Goal: Information Seeking & Learning: Check status

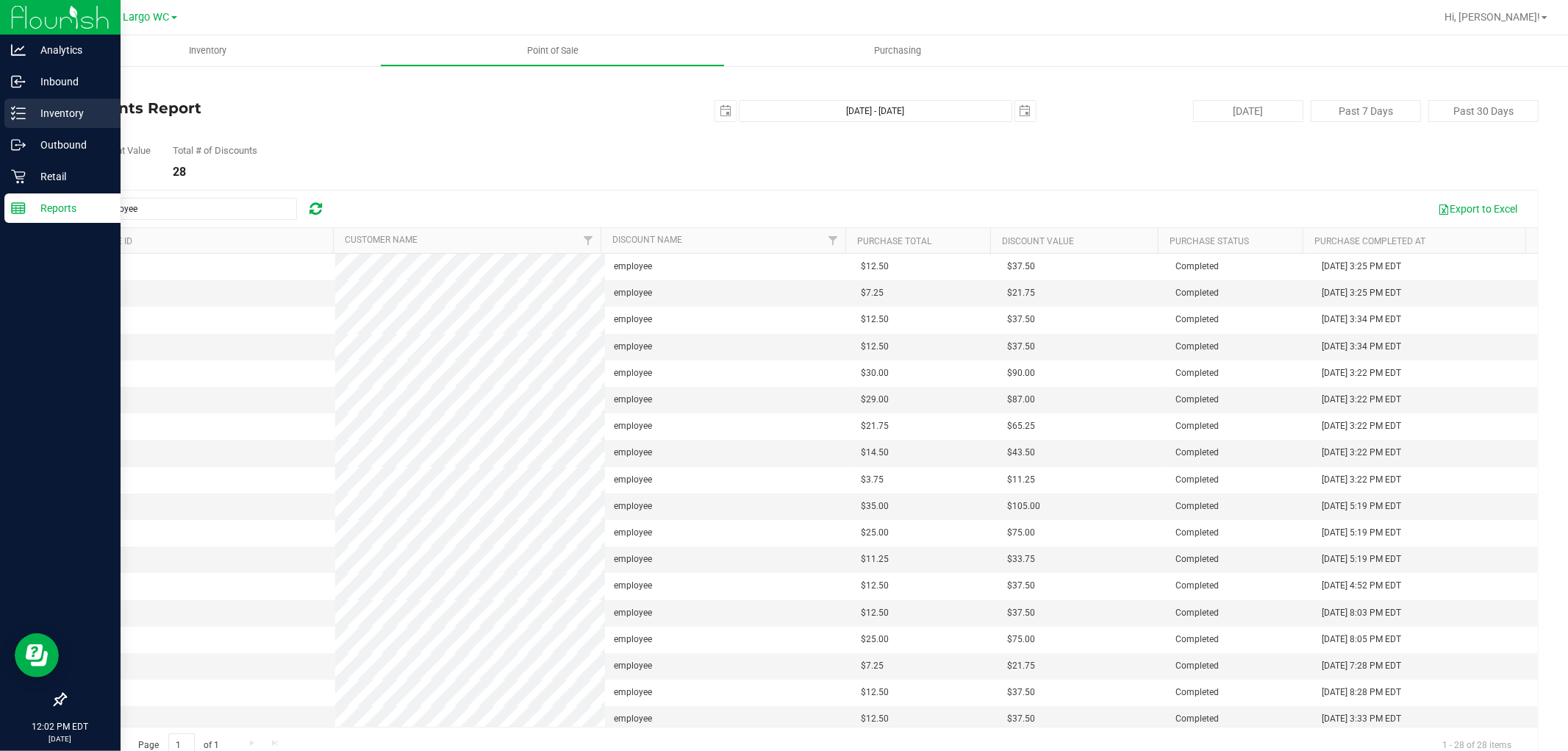
click at [22, 112] on icon at bounding box center [18, 113] width 15 height 15
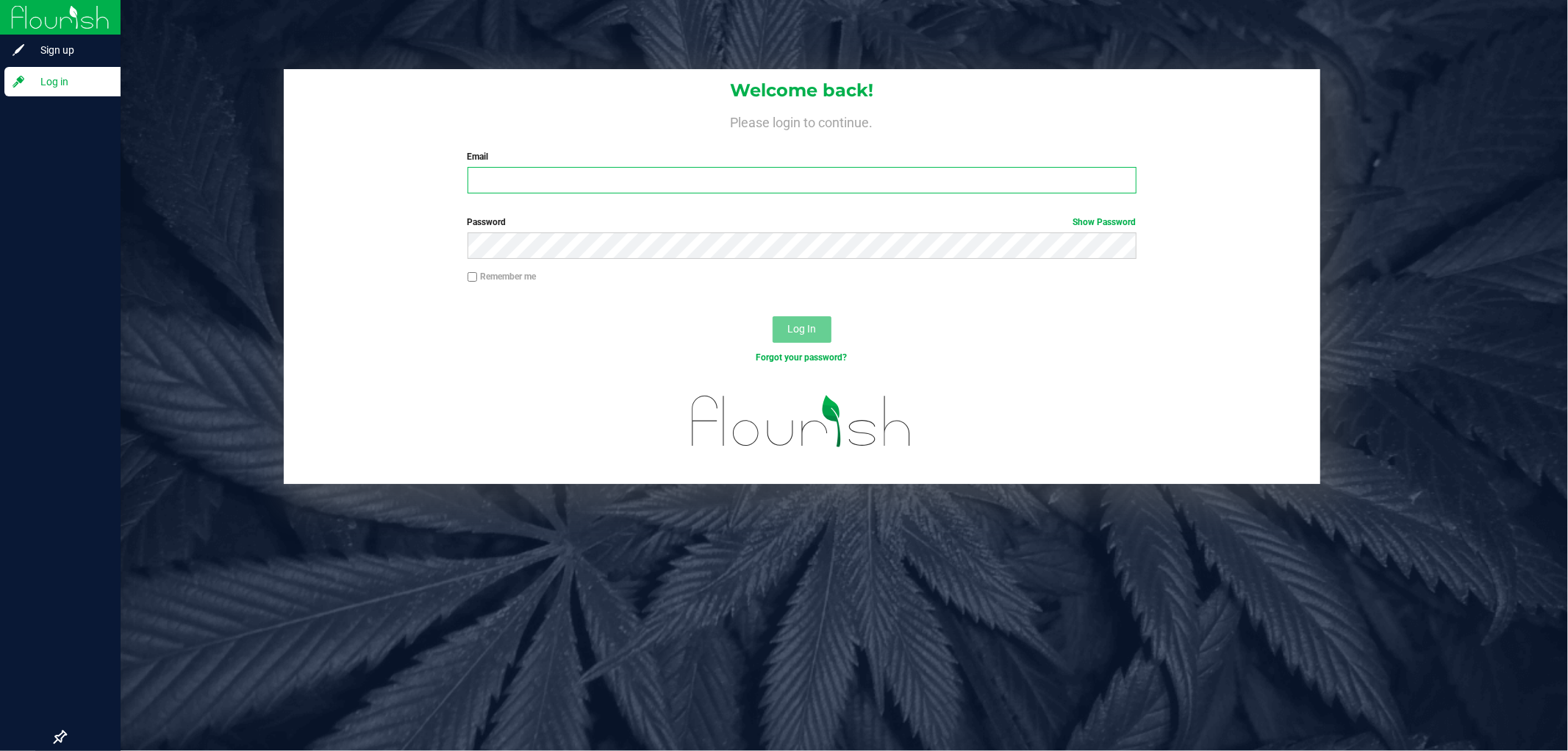
click at [530, 184] on input "Email" at bounding box center [802, 180] width 669 height 27
type input "[EMAIL_ADDRESS][DOMAIN_NAME]"
click at [773, 317] on button "Log In" at bounding box center [802, 330] width 59 height 27
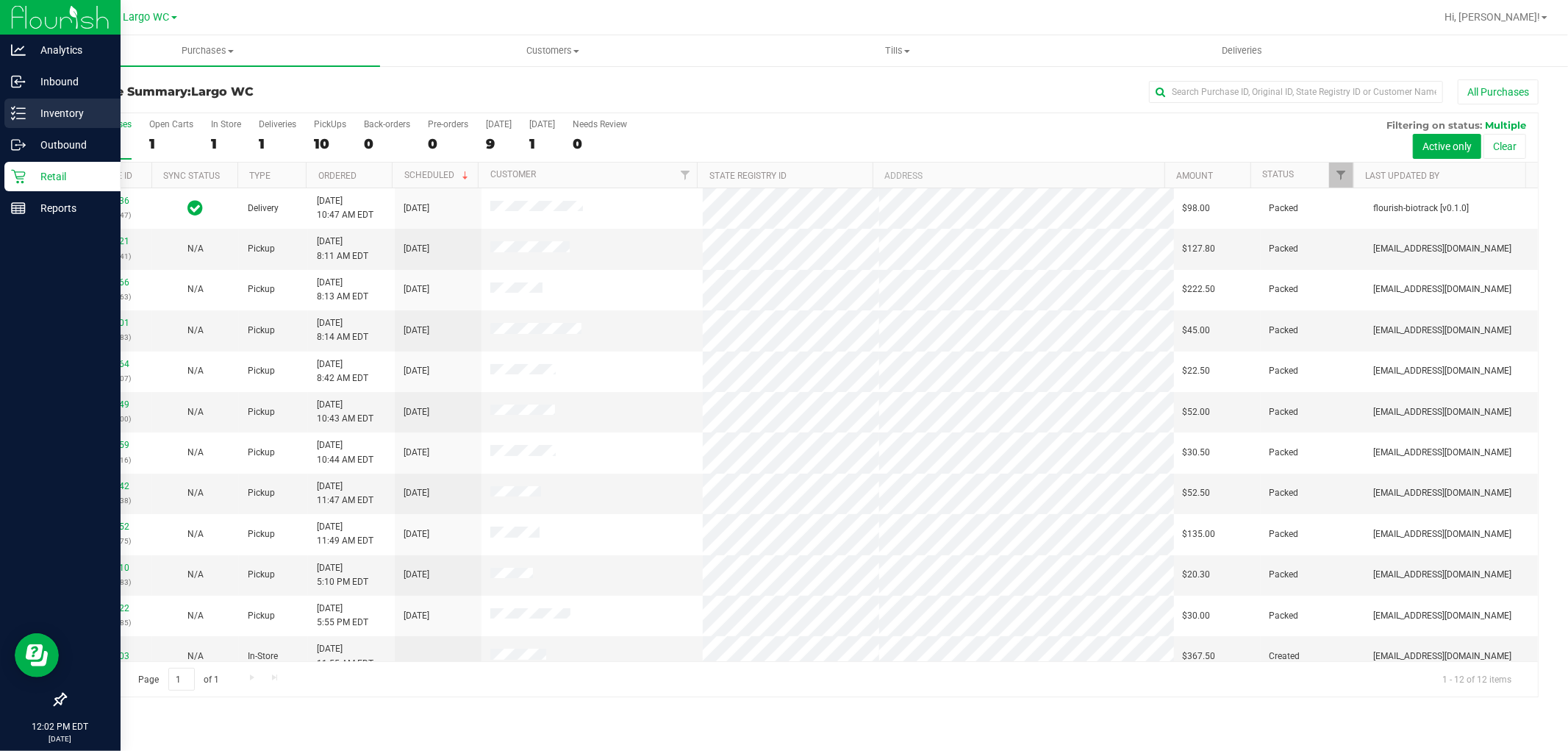
click at [15, 119] on icon at bounding box center [18, 113] width 15 height 15
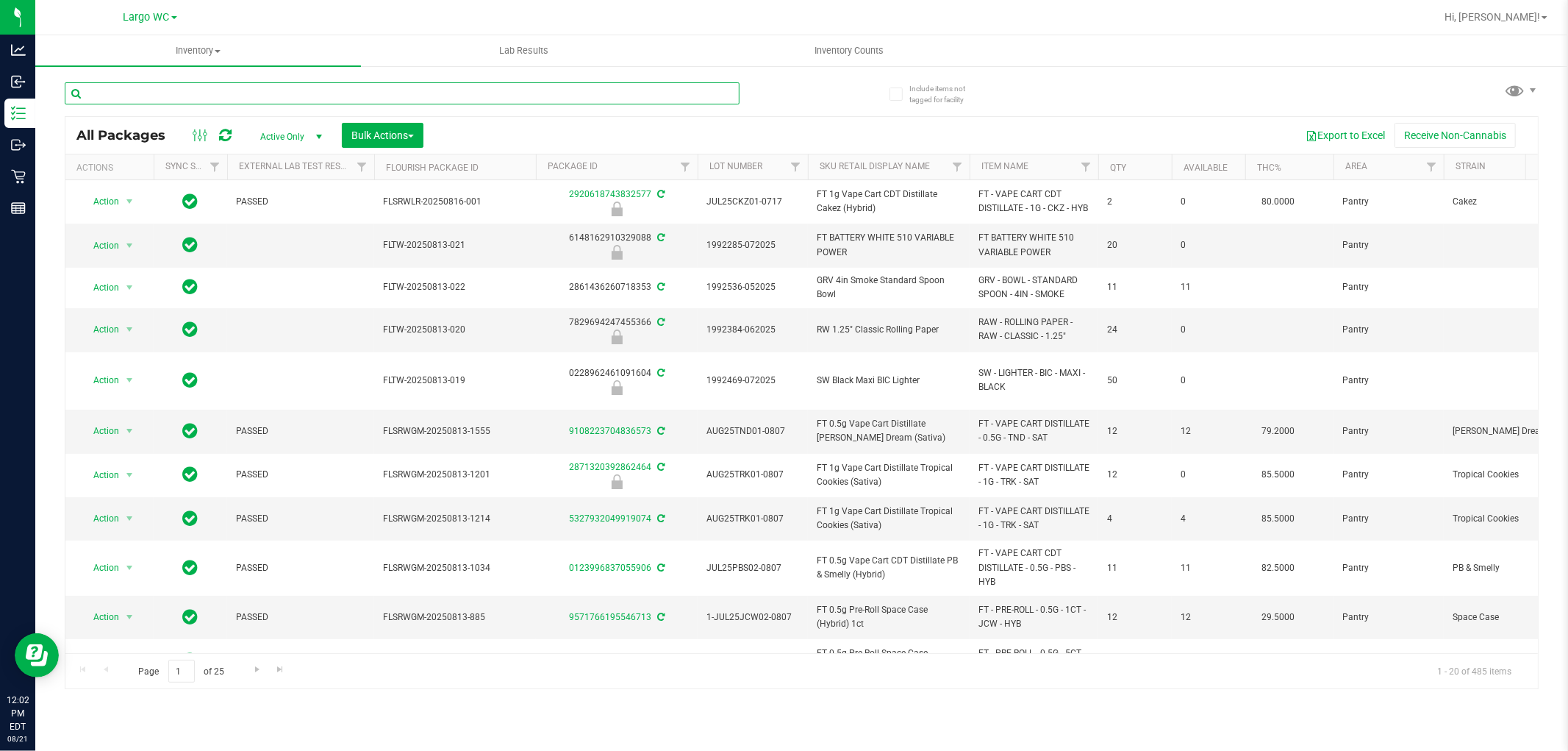
click at [236, 90] on input "text" at bounding box center [402, 93] width 675 height 22
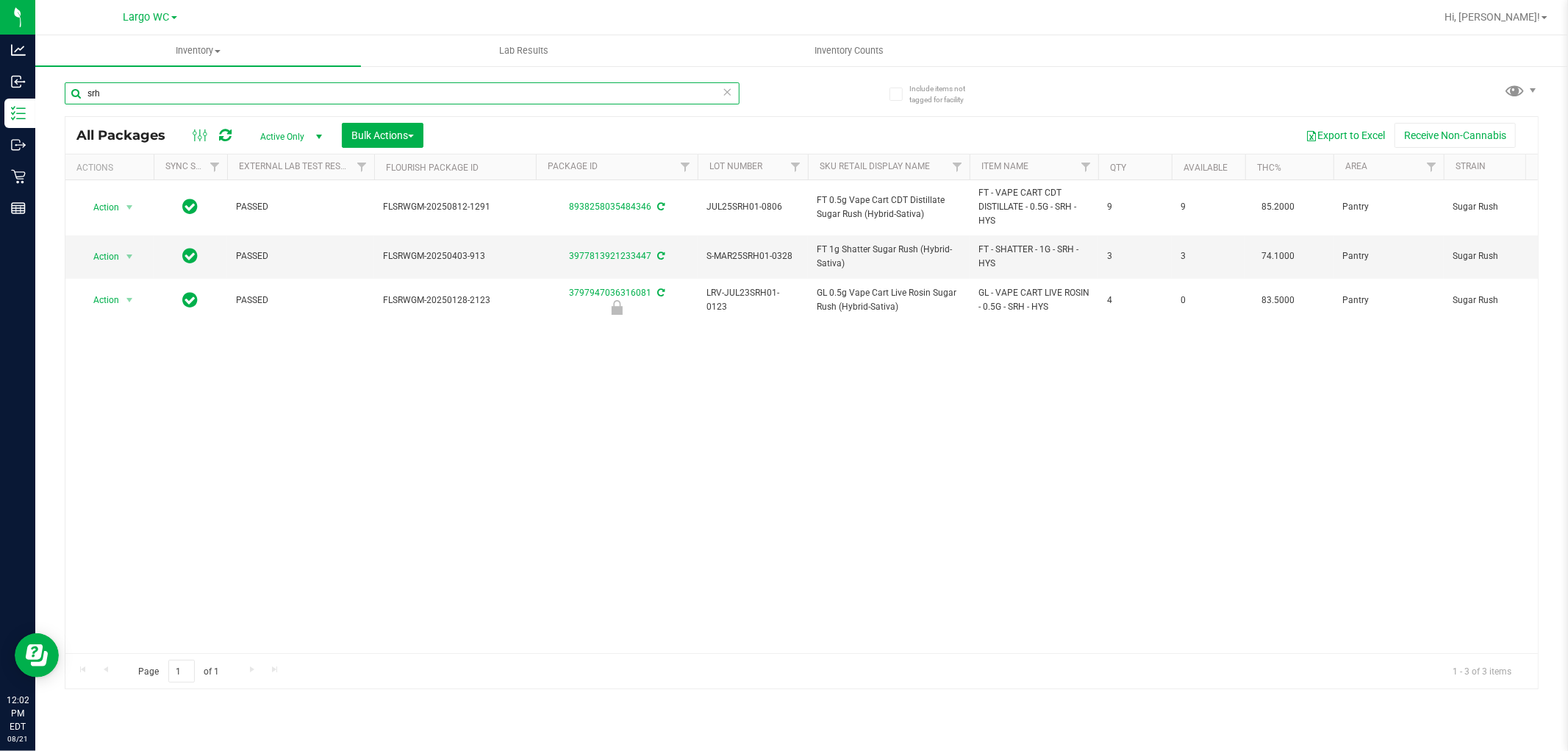
type input "srh"
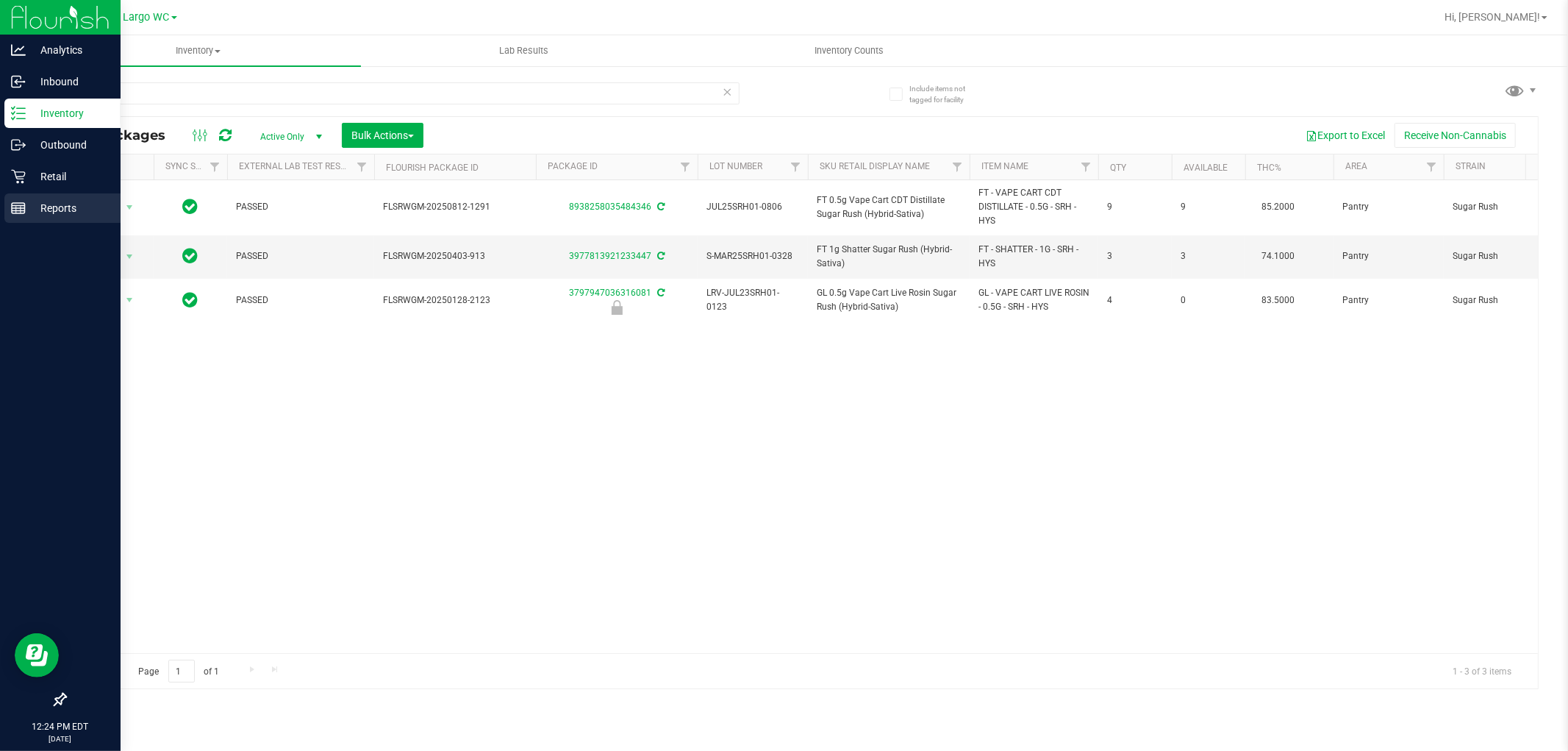
click at [27, 208] on p "Reports" at bounding box center [70, 208] width 88 height 18
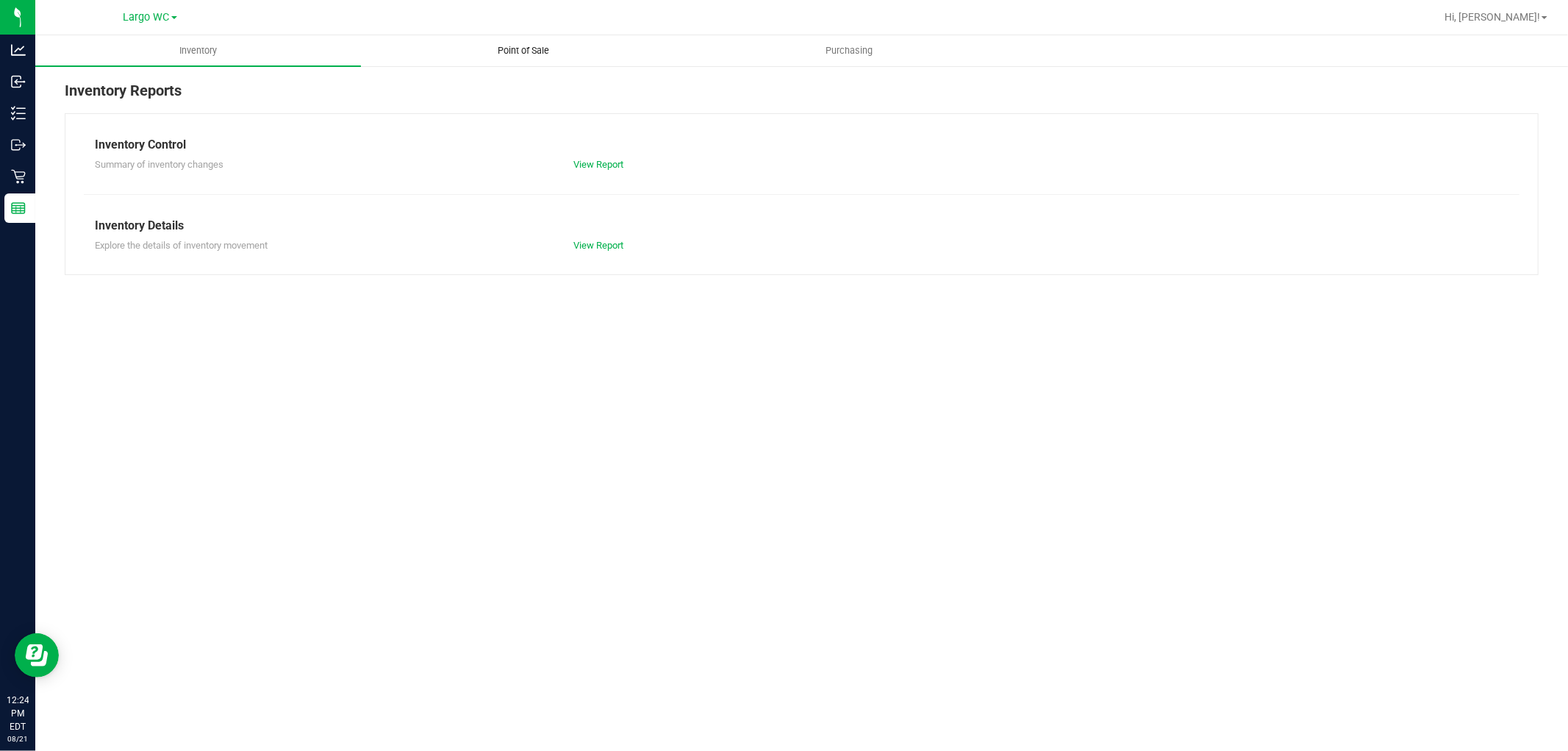
click at [522, 46] on span "Point of Sale" at bounding box center [523, 50] width 91 height 13
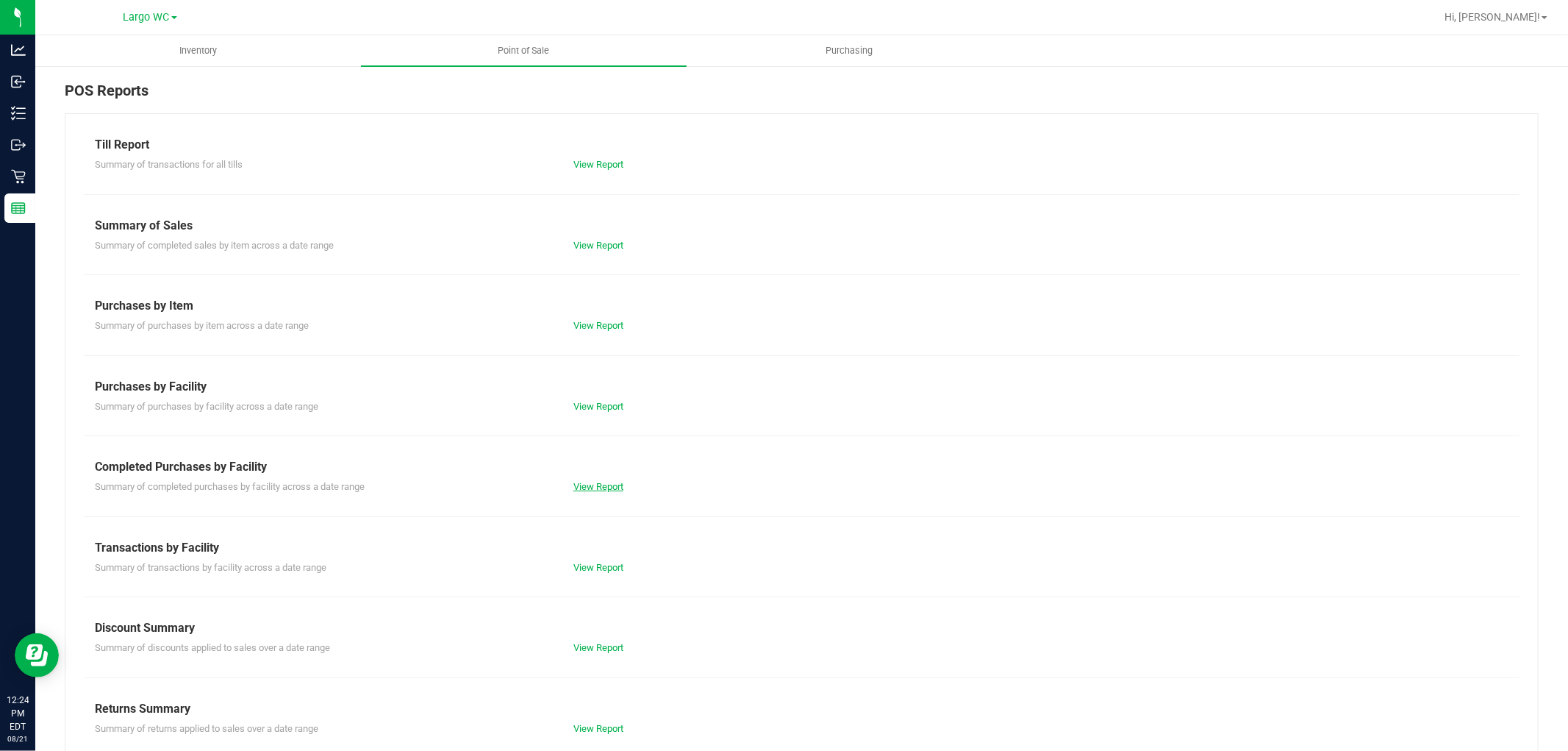
click at [600, 486] on link "View Report" at bounding box center [598, 485] width 50 height 11
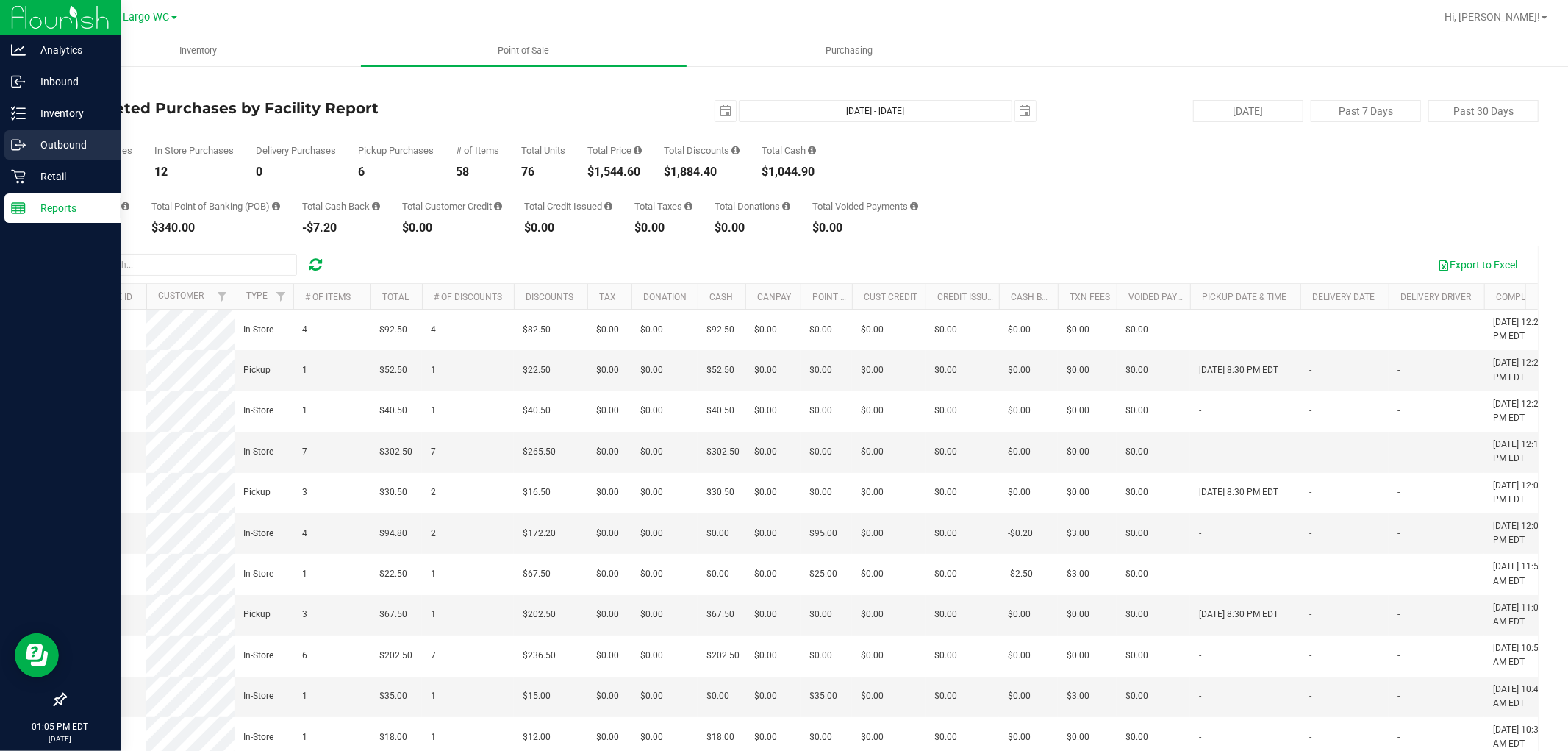
click at [61, 160] on link "Outbound" at bounding box center [60, 146] width 121 height 32
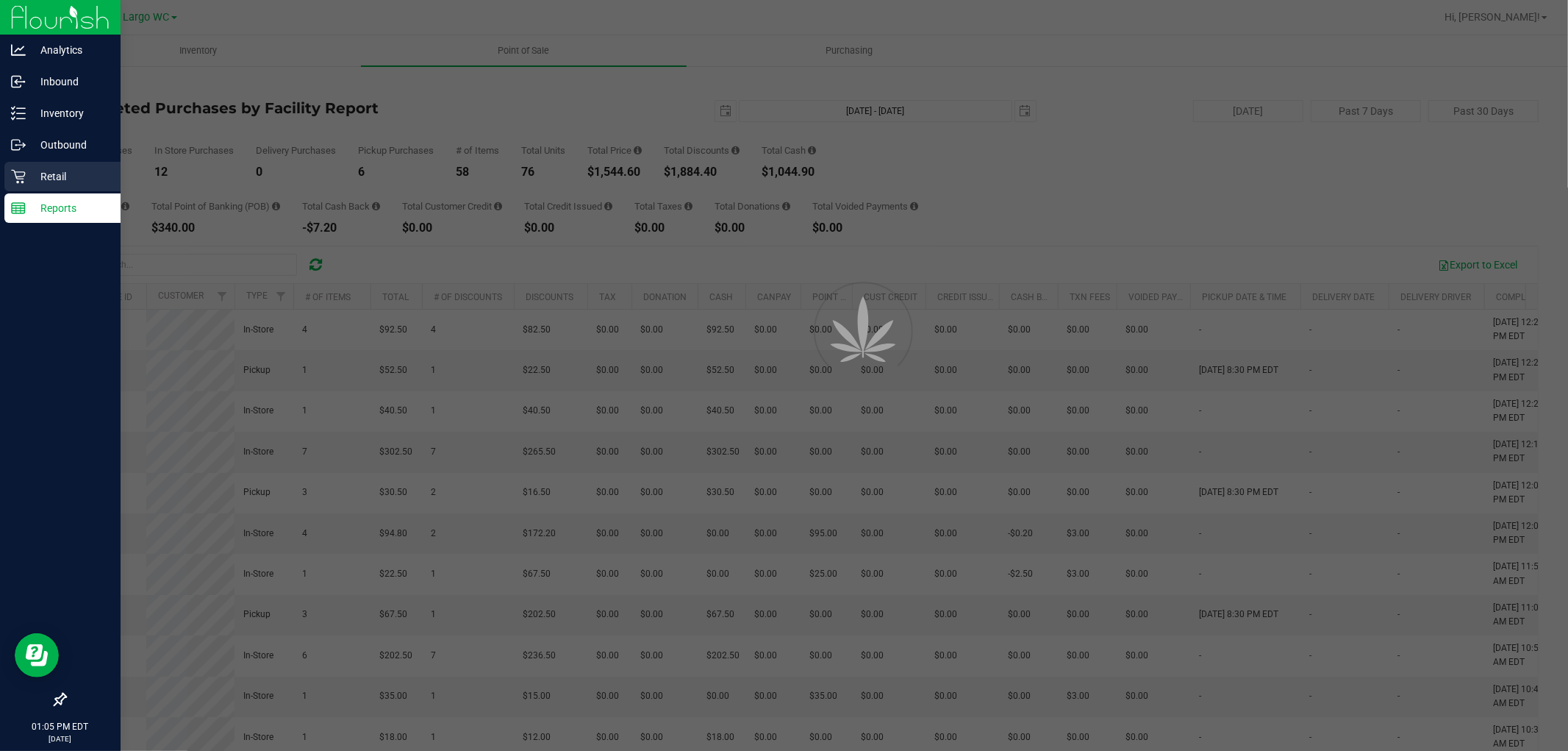
click at [77, 174] on p "Retail" at bounding box center [70, 177] width 88 height 18
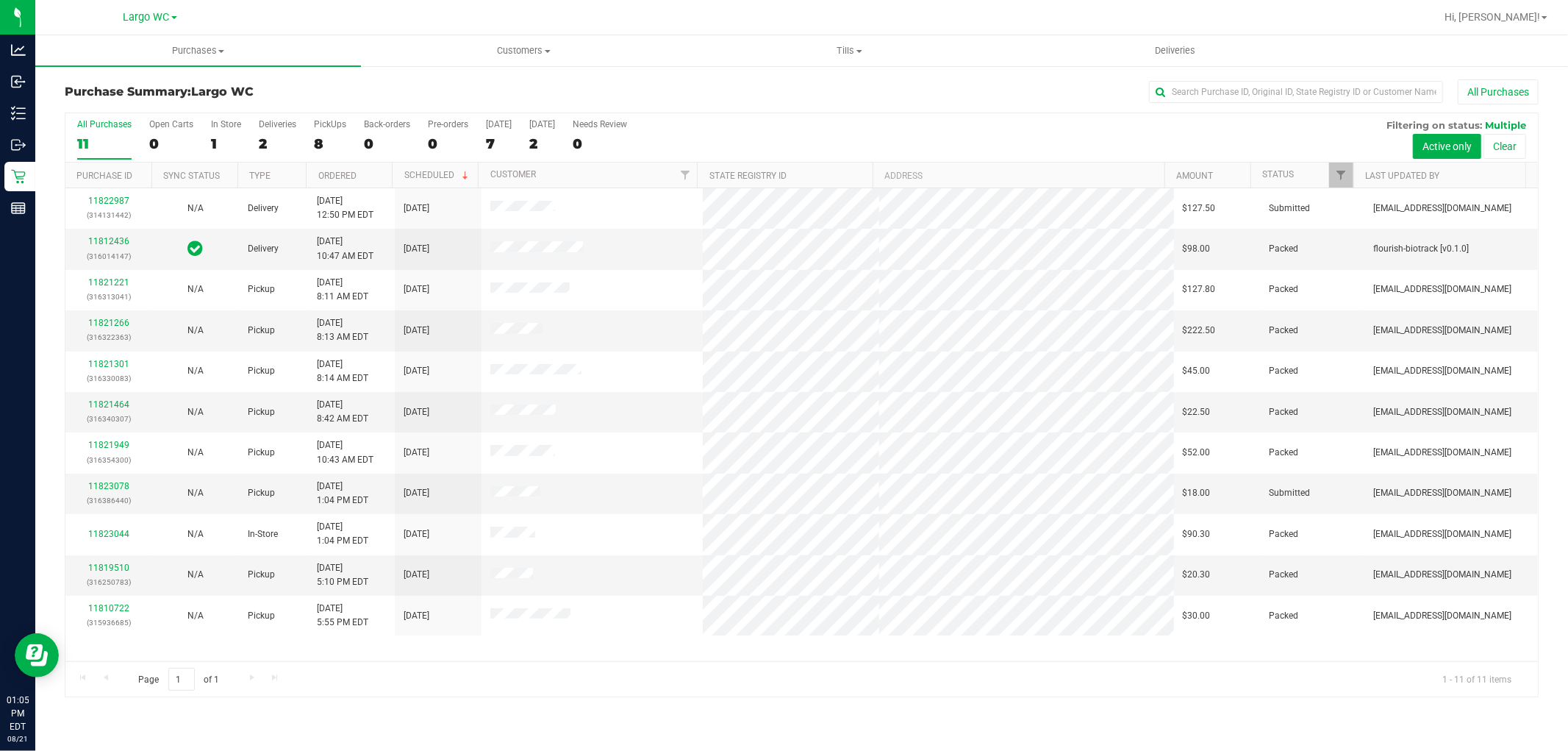
drag, startPoint x: 1230, startPoint y: 13, endPoint x: 1229, endPoint y: 23, distance: 10.0
click at [1229, 23] on div at bounding box center [849, 17] width 1172 height 29
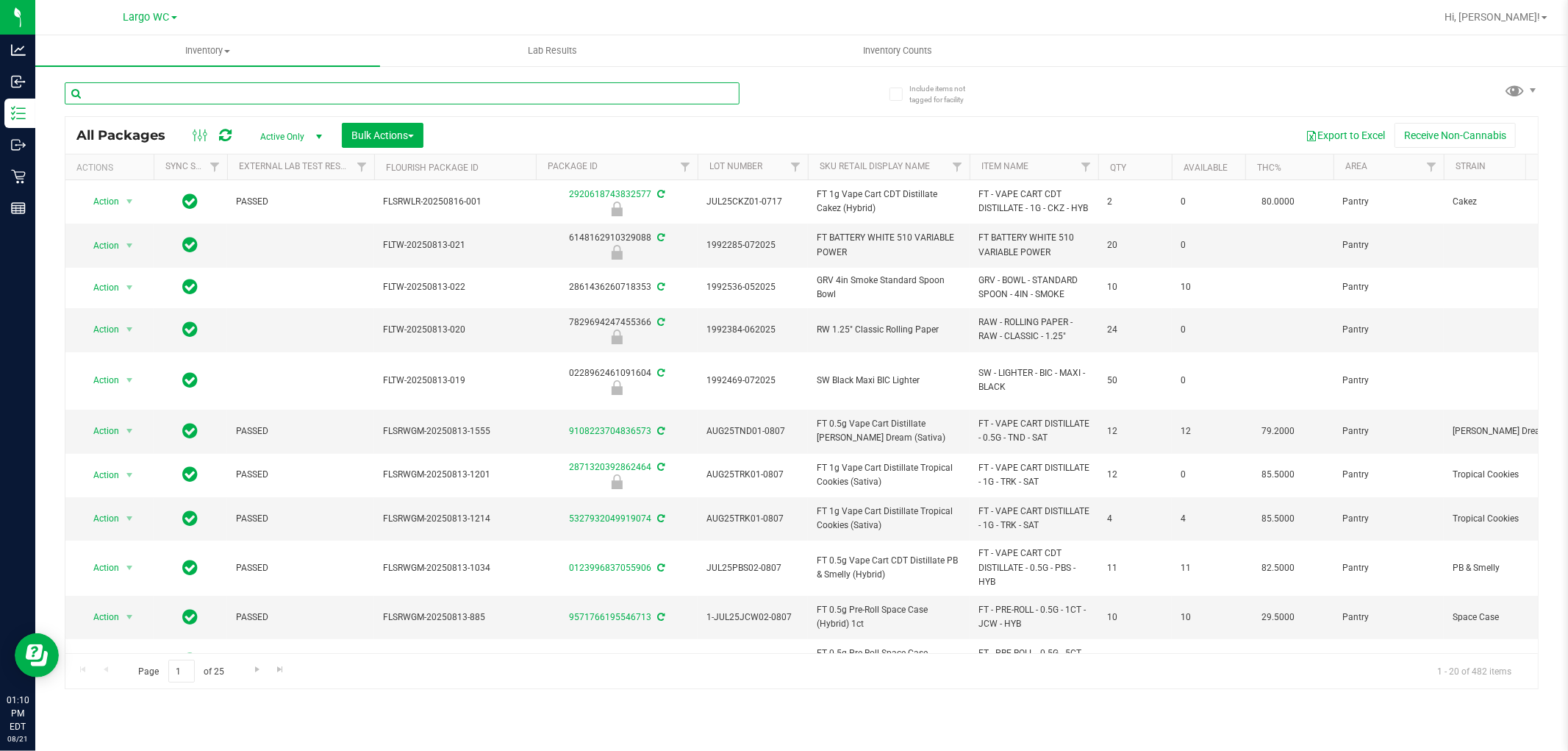
click at [351, 97] on input "text" at bounding box center [402, 93] width 675 height 22
type input "pine zap"
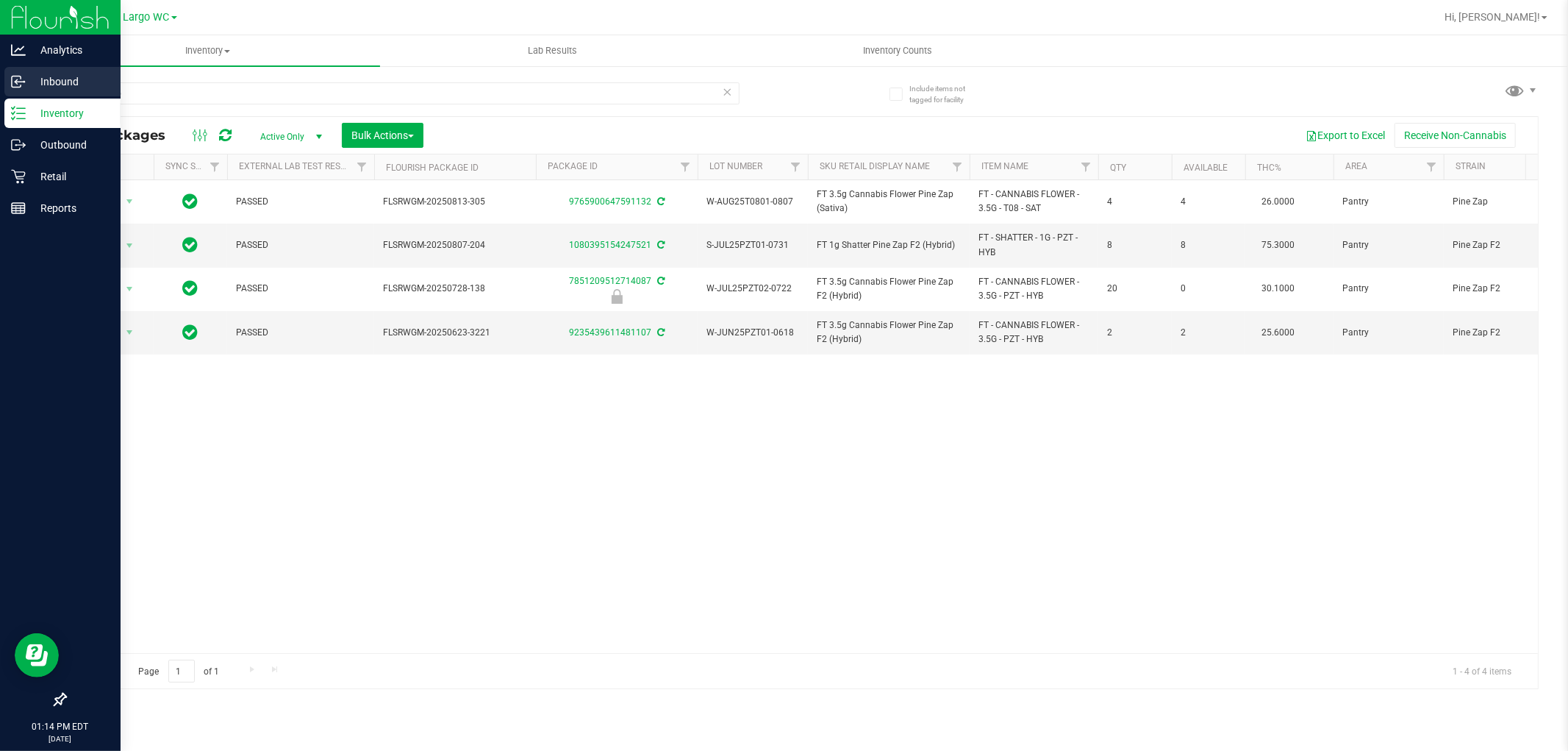
click at [60, 82] on p "Inbound" at bounding box center [70, 82] width 88 height 18
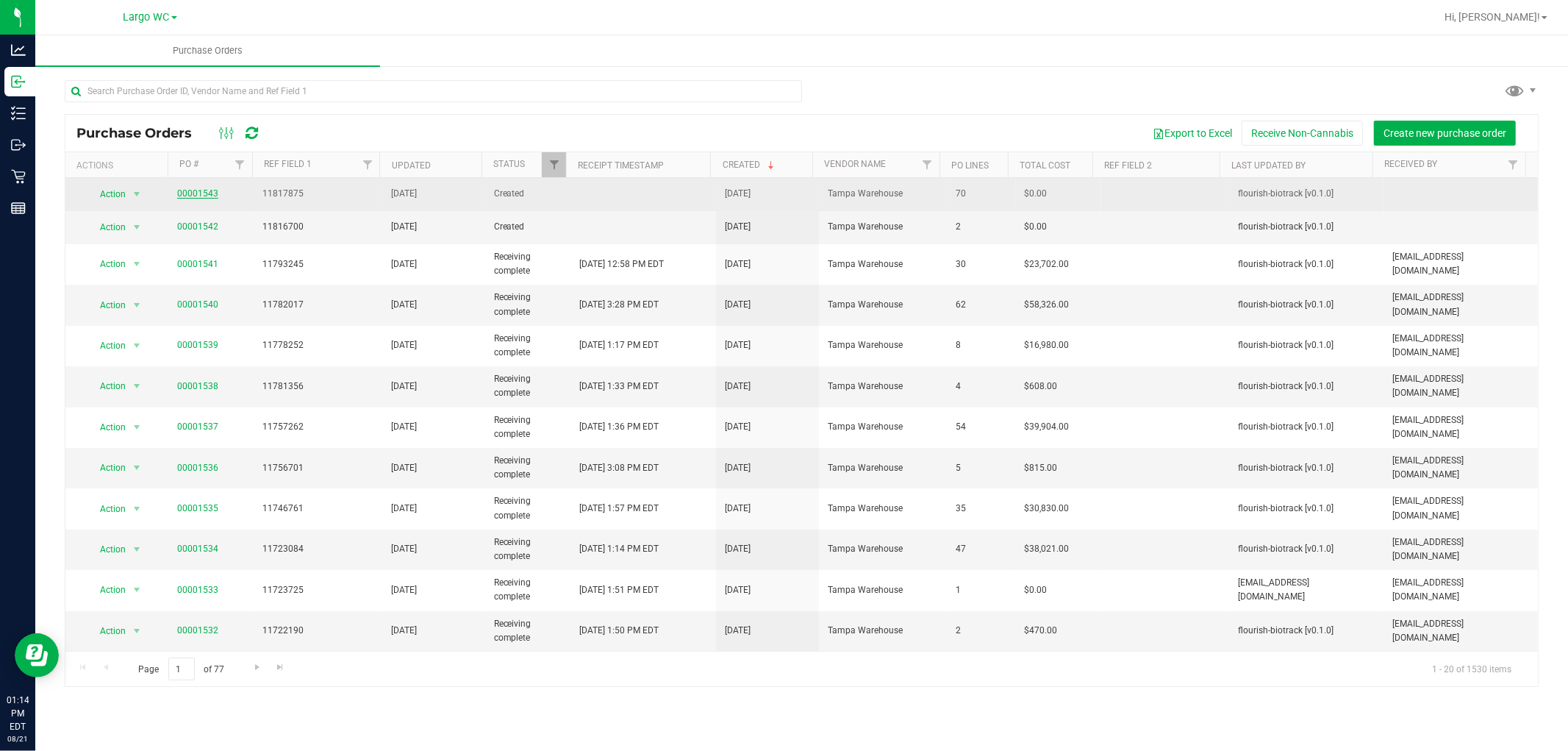
click at [195, 192] on link "00001543" at bounding box center [197, 193] width 41 height 10
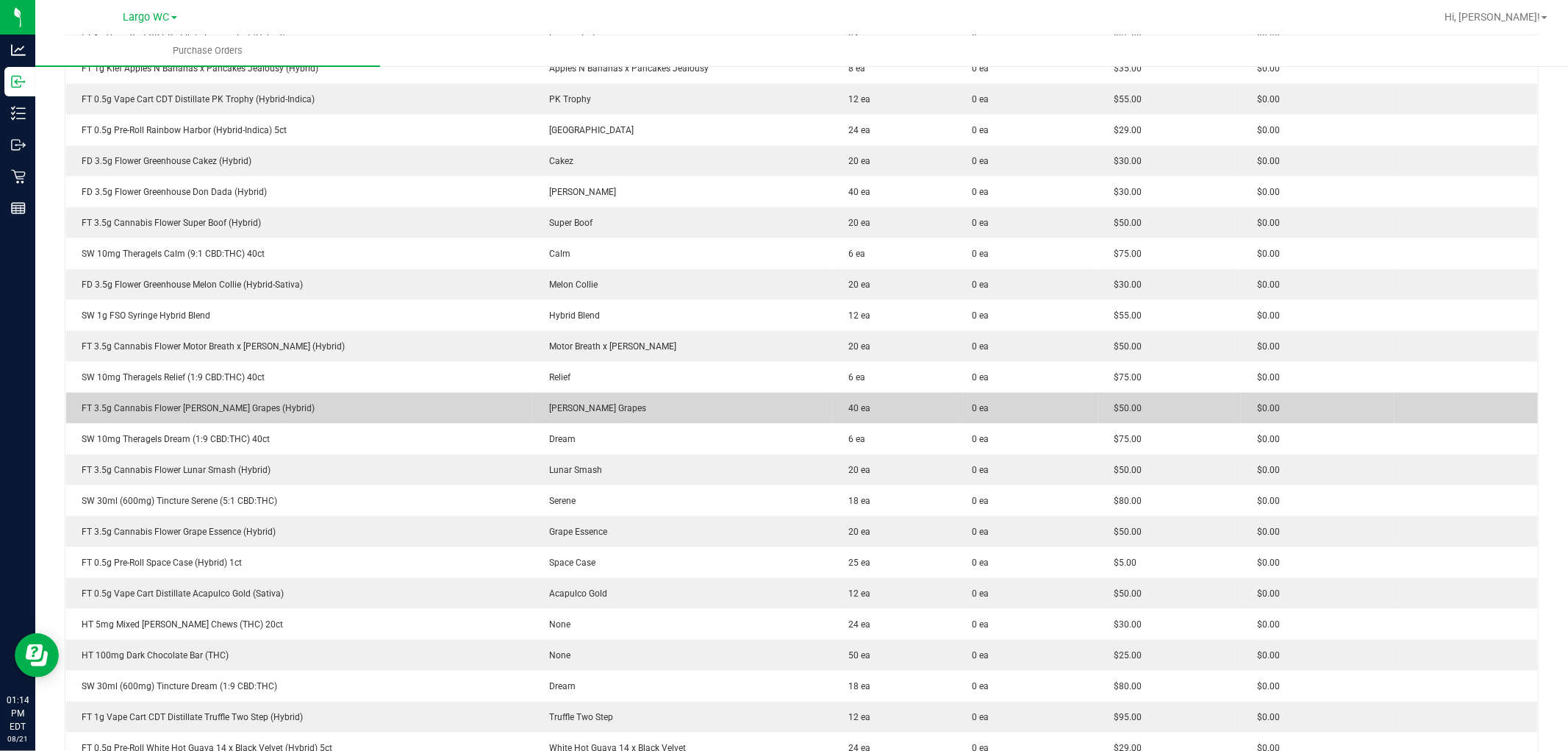
scroll to position [1306, 0]
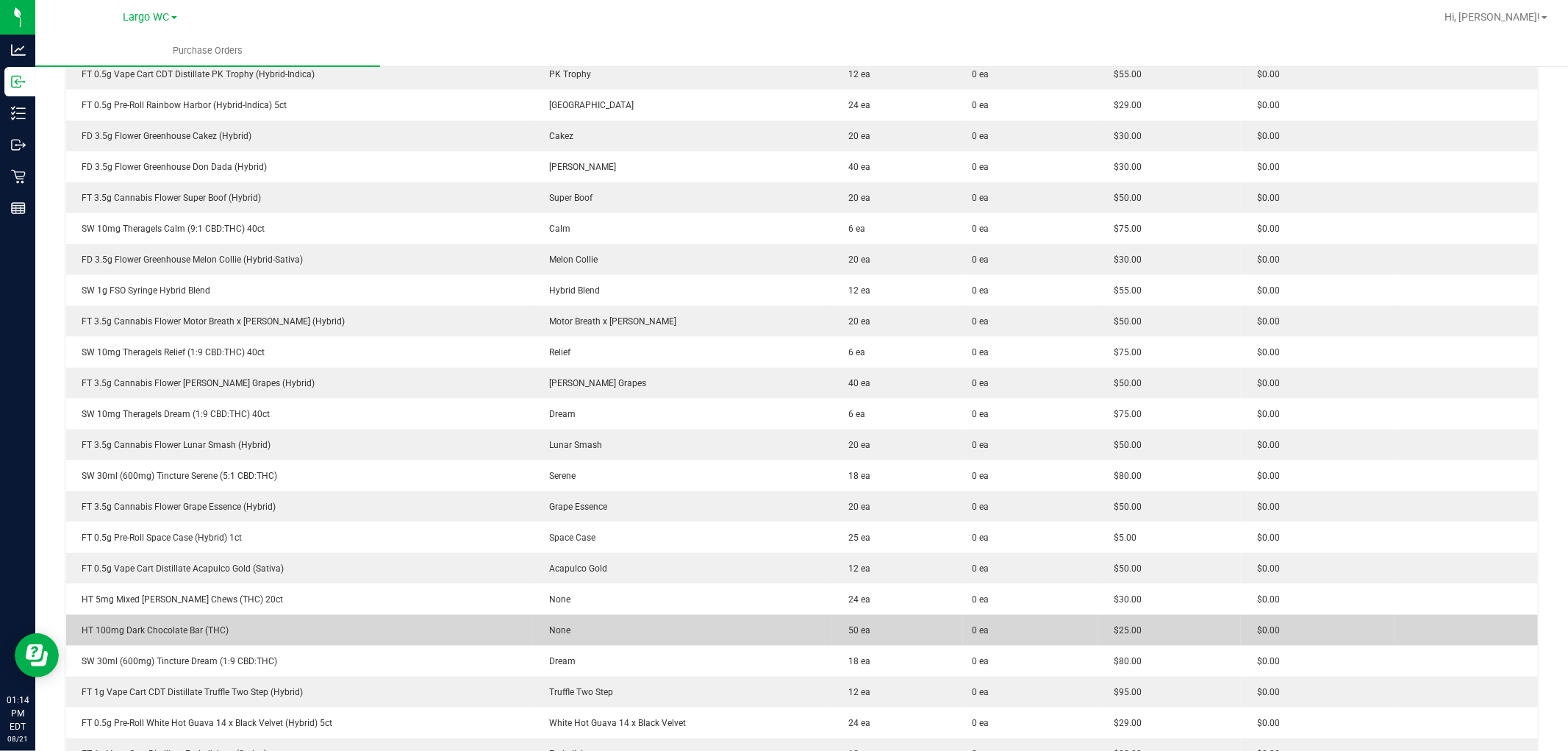
click at [798, 626] on td "None" at bounding box center [683, 629] width 300 height 31
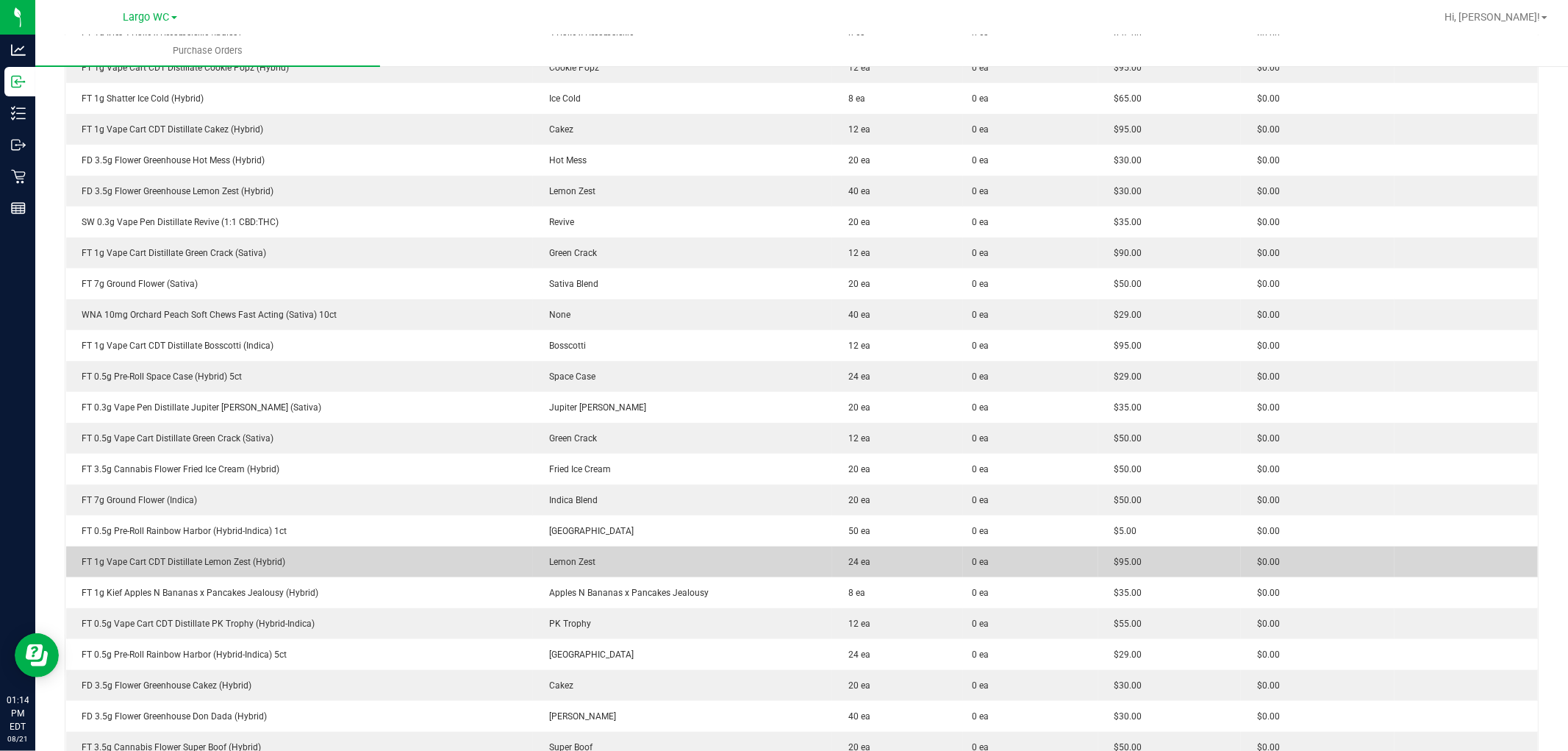
scroll to position [735, 0]
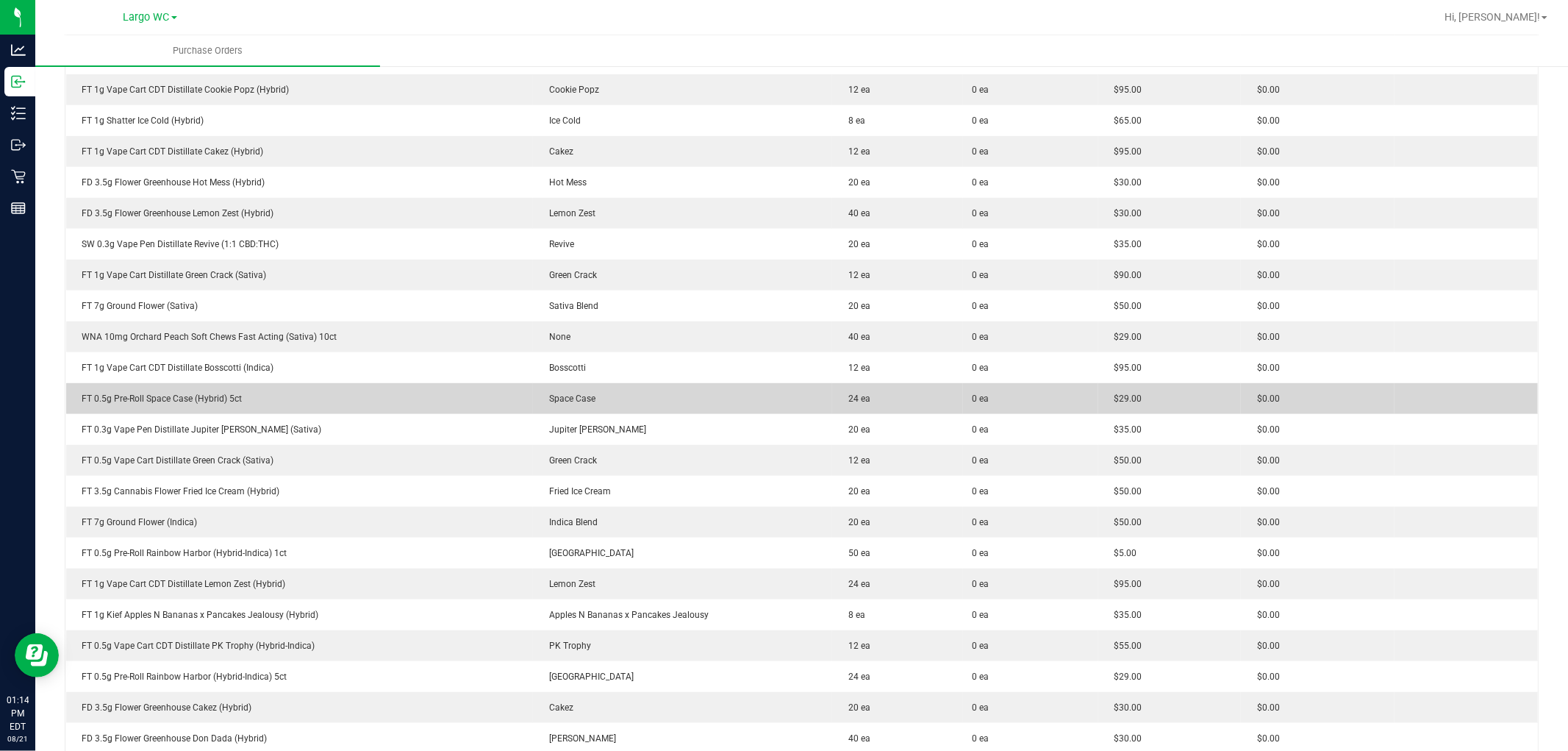
click at [628, 397] on td "Space Case" at bounding box center [683, 398] width 300 height 31
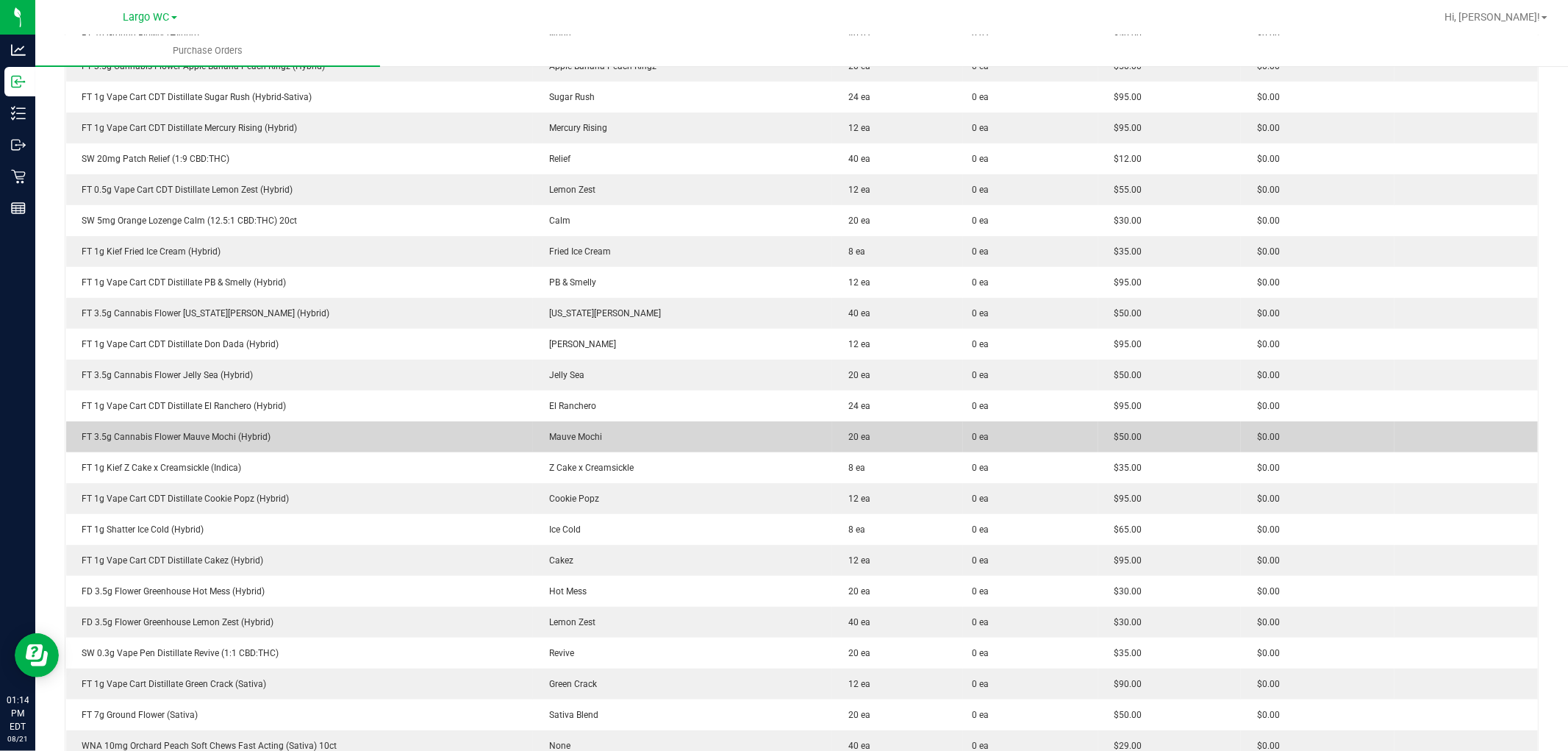
scroll to position [245, 0]
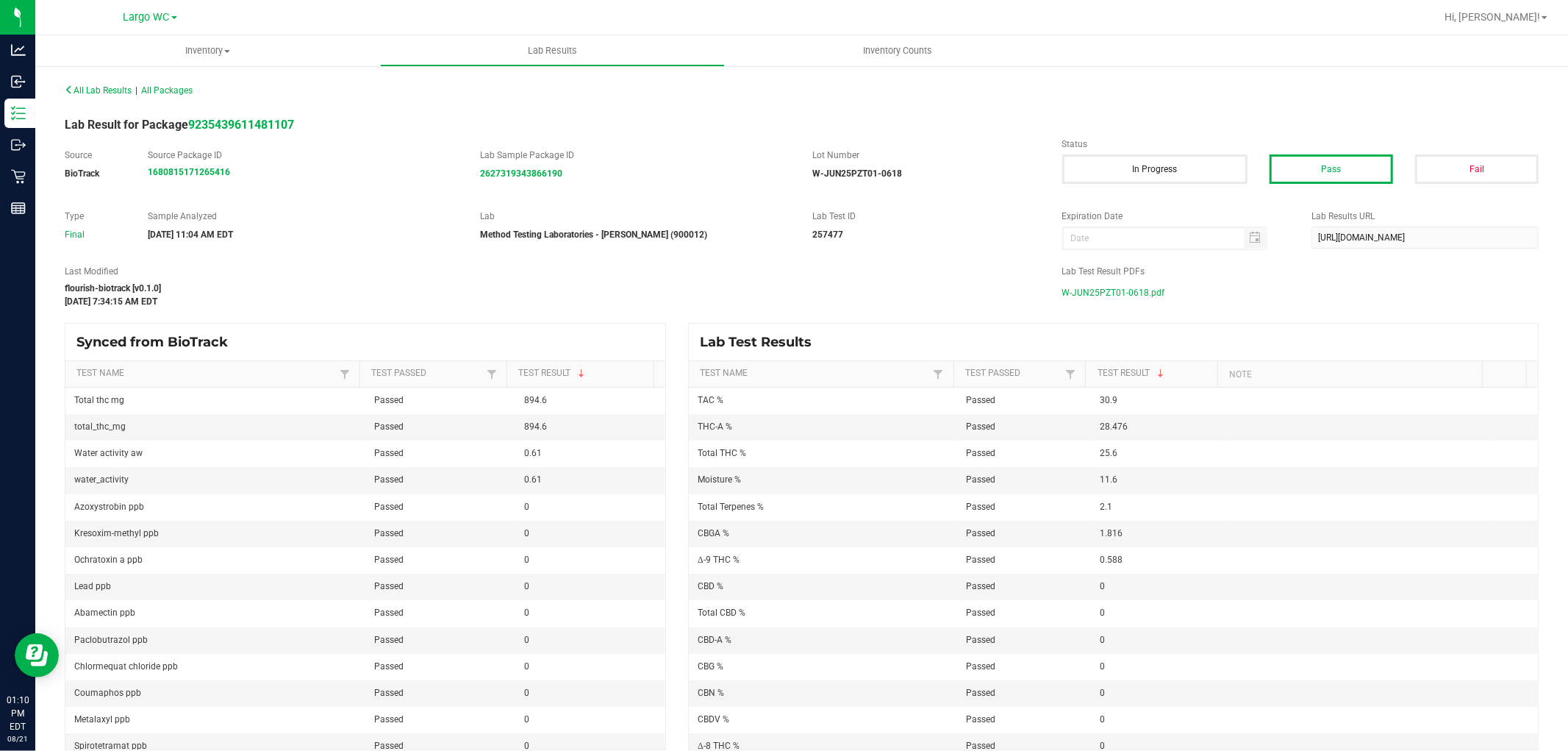
click at [1097, 303] on span "W-JUN25PZT01-0618.pdf" at bounding box center [1114, 293] width 103 height 22
click at [1106, 289] on span "W-AUG25T0801-0807.pdf" at bounding box center [1114, 293] width 102 height 22
